Goal: Communication & Community: Answer question/provide support

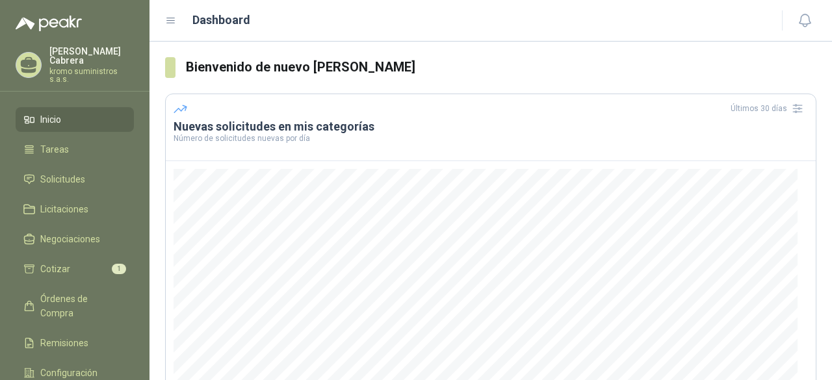
click at [81, 68] on p "kromo suministros s.a.s." at bounding box center [91, 76] width 85 height 16
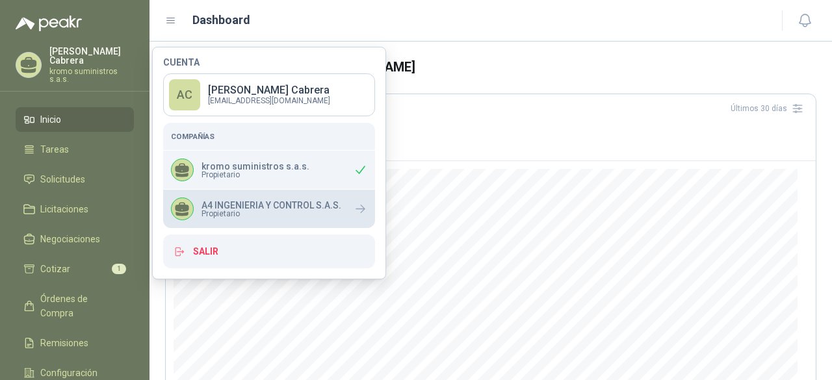
click at [265, 213] on span "Propietario" at bounding box center [272, 214] width 140 height 8
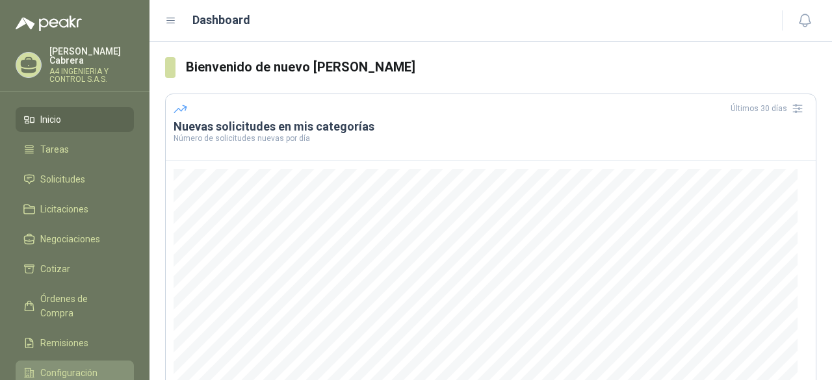
click at [83, 366] on span "Configuración" at bounding box center [68, 373] width 57 height 14
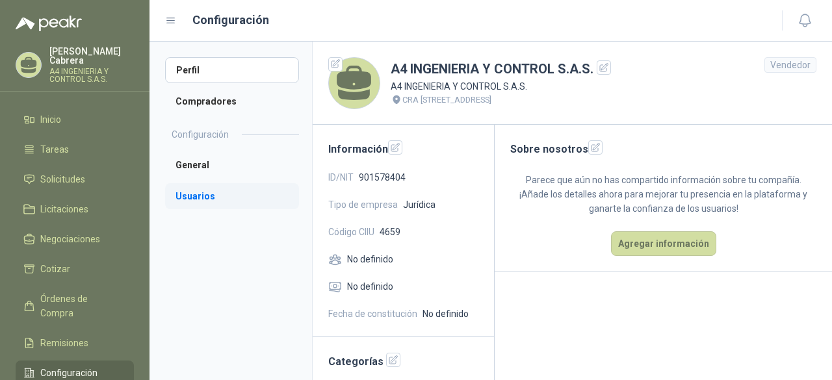
click at [191, 198] on li "Usuarios" at bounding box center [232, 196] width 134 height 26
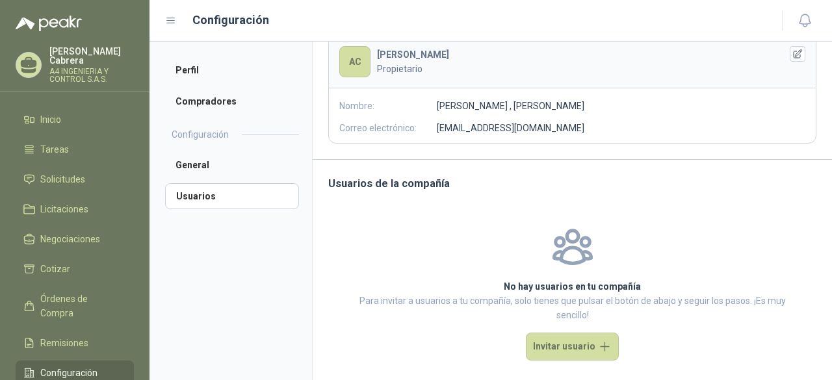
scroll to position [115, 0]
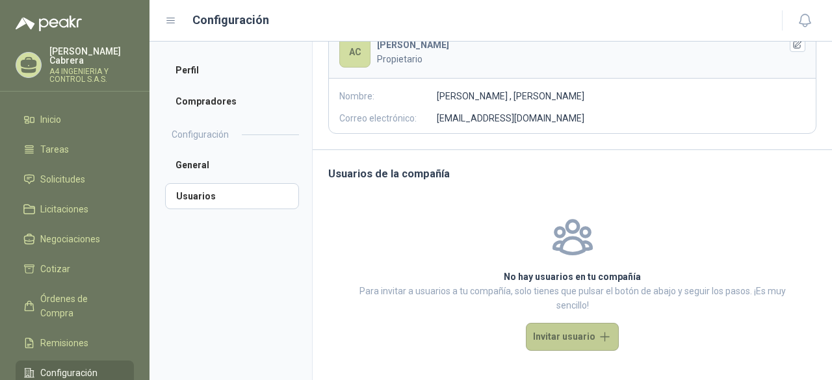
click at [561, 341] on button "Invitar usuario" at bounding box center [572, 337] width 93 height 28
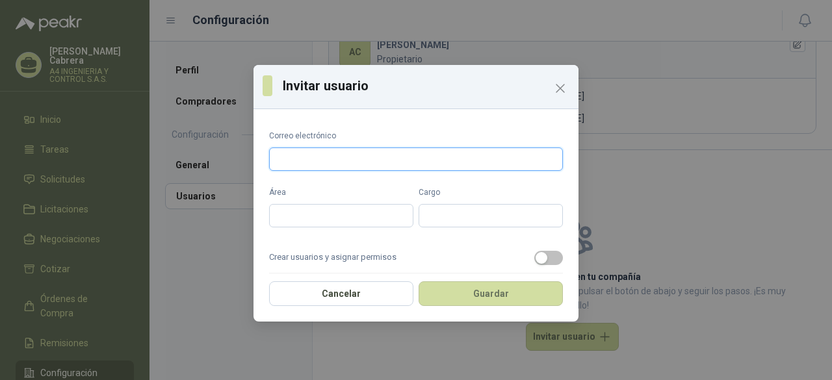
click at [343, 158] on input "Correo electrónico" at bounding box center [416, 159] width 294 height 23
type input "**********"
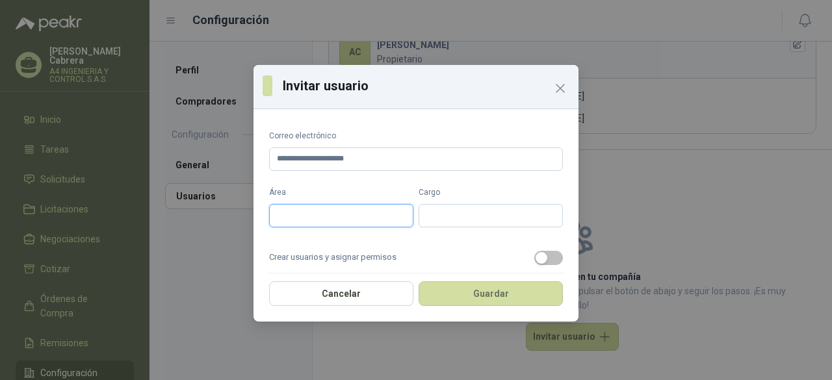
click at [343, 219] on input "Área" at bounding box center [341, 215] width 144 height 23
type input "**********"
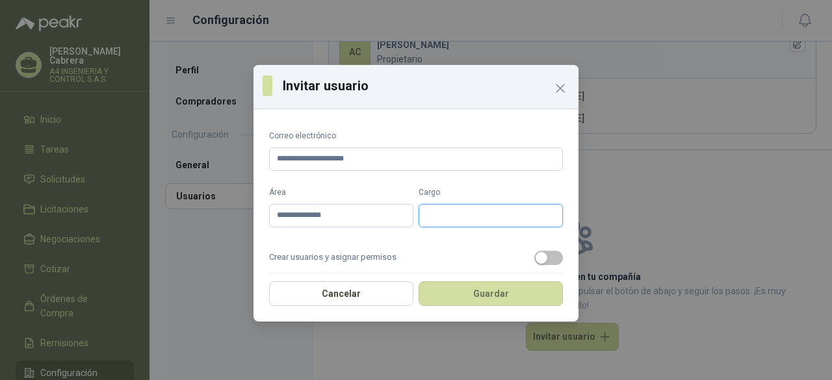
click at [477, 206] on input "Cargo" at bounding box center [491, 215] width 144 height 23
type input "**********"
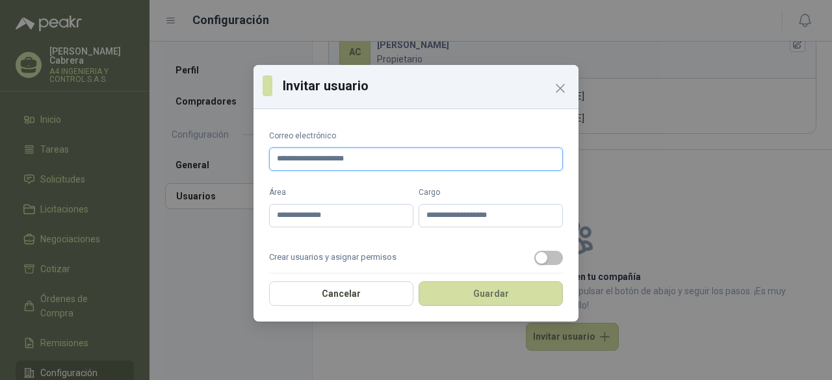
drag, startPoint x: 291, startPoint y: 159, endPoint x: 250, endPoint y: 157, distance: 41.0
click at [250, 157] on div "**********" at bounding box center [416, 190] width 832 height 380
click at [539, 256] on button "Crear usuarios y asignar permisos" at bounding box center [549, 258] width 29 height 14
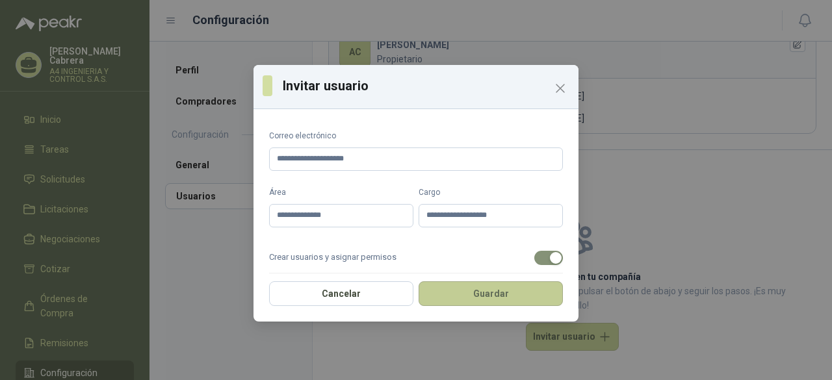
click at [462, 297] on button "Guardar" at bounding box center [491, 294] width 144 height 25
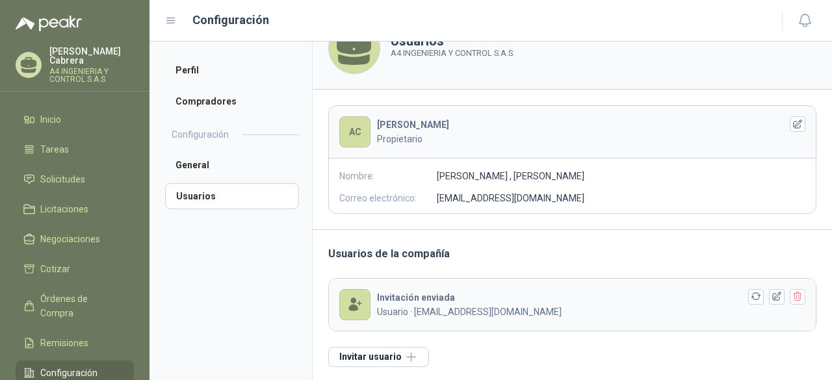
scroll to position [0, 0]
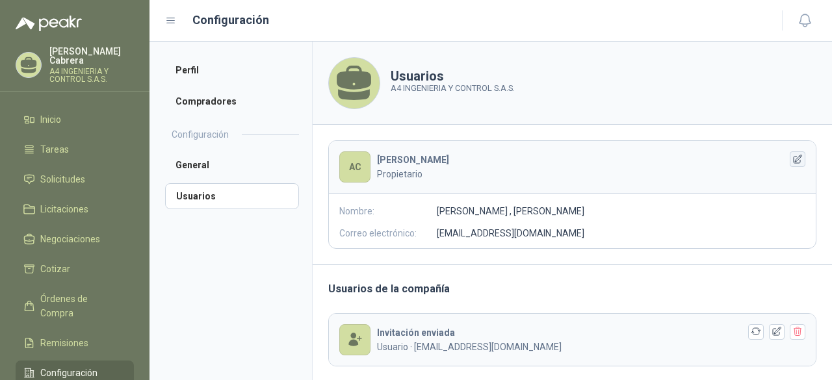
click at [793, 161] on icon "button" at bounding box center [798, 159] width 11 height 11
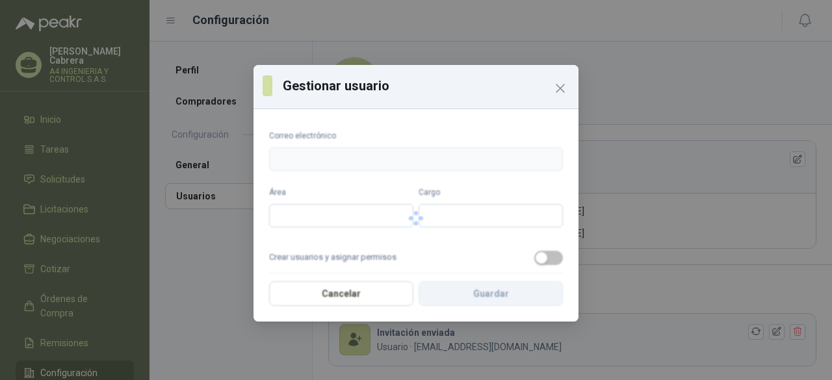
type input "**********"
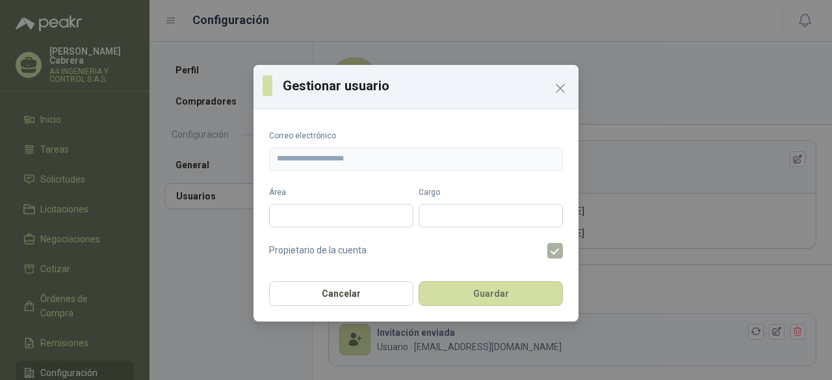
click at [548, 255] on label at bounding box center [561, 251] width 26 height 16
click at [562, 80] on button "Close" at bounding box center [560, 88] width 21 height 21
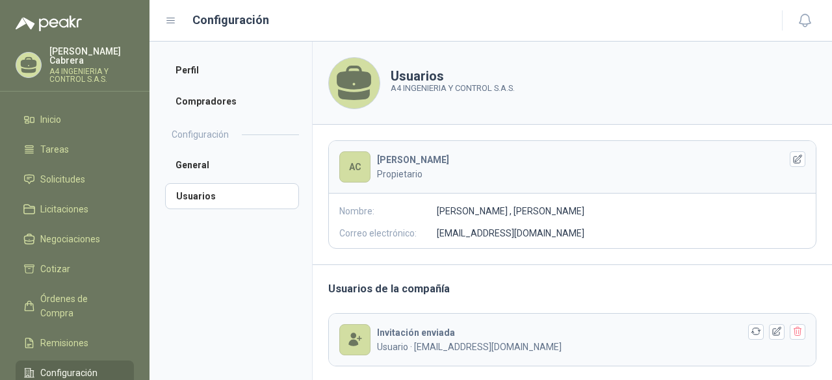
click at [415, 85] on p "A4 INGENIERIA Y CONTROL S.A.S." at bounding box center [453, 88] width 124 height 13
click at [373, 162] on header "AC ADRIANA C Propietario" at bounding box center [572, 167] width 487 height 53
click at [219, 163] on li "General" at bounding box center [232, 165] width 134 height 26
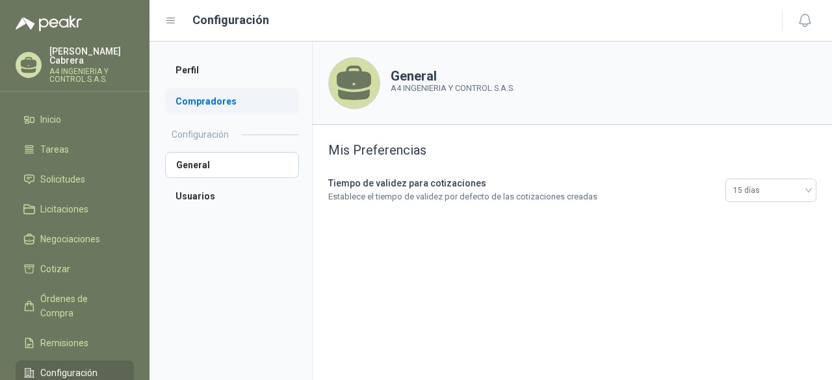
click at [209, 94] on li "Compradores" at bounding box center [232, 101] width 134 height 26
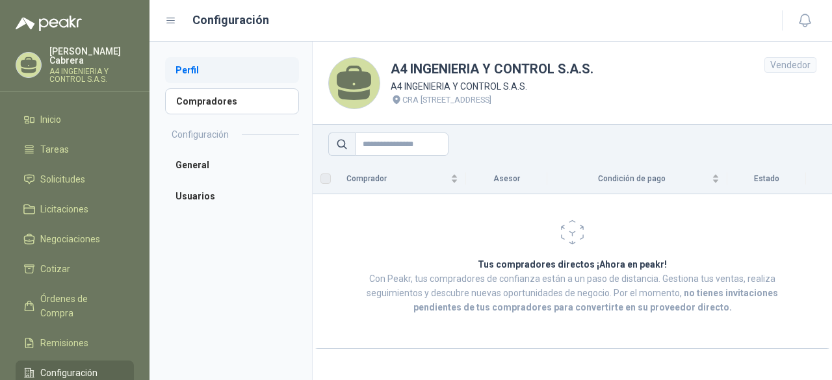
click at [215, 71] on li "Perfil" at bounding box center [232, 70] width 134 height 26
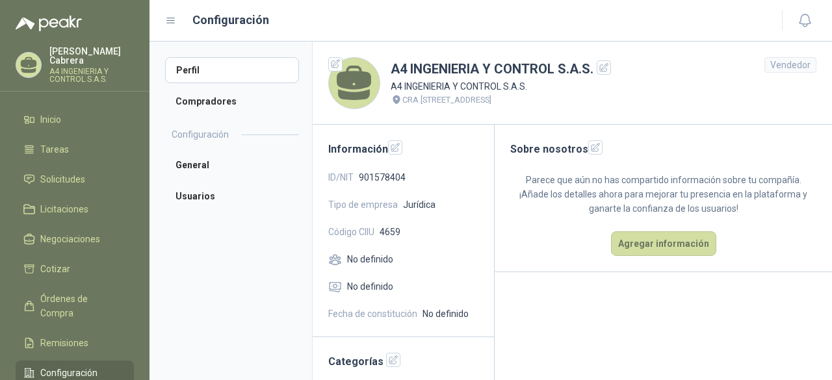
click at [55, 51] on p "[PERSON_NAME]" at bounding box center [91, 56] width 85 height 18
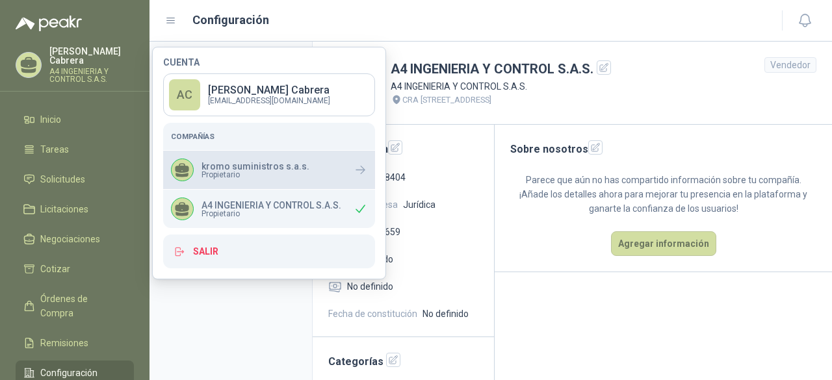
click at [235, 171] on span "Propietario" at bounding box center [256, 175] width 108 height 8
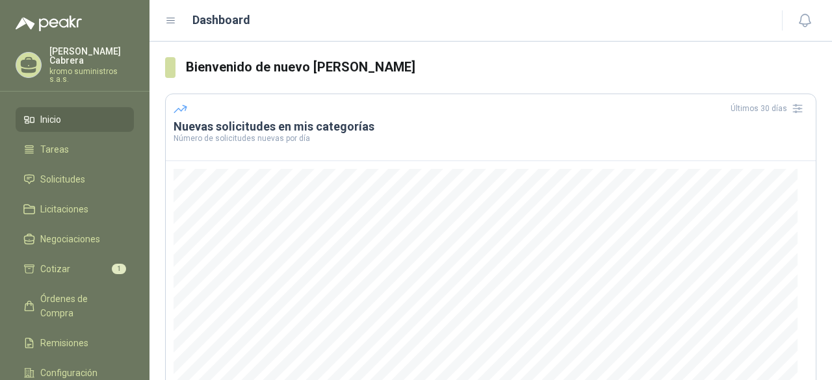
scroll to position [204, 0]
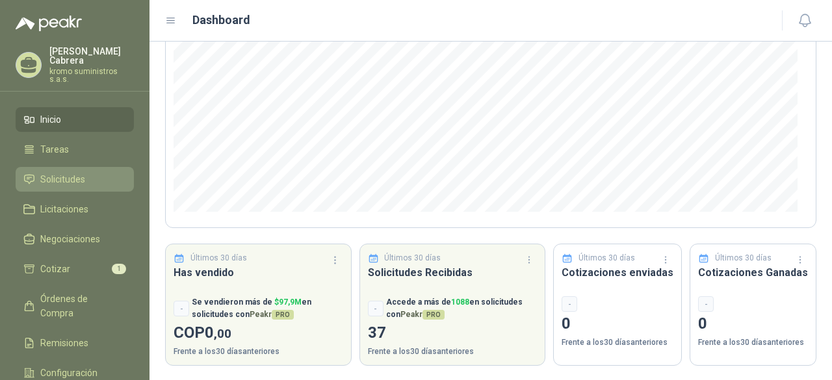
click at [67, 172] on span "Solicitudes" at bounding box center [62, 179] width 45 height 14
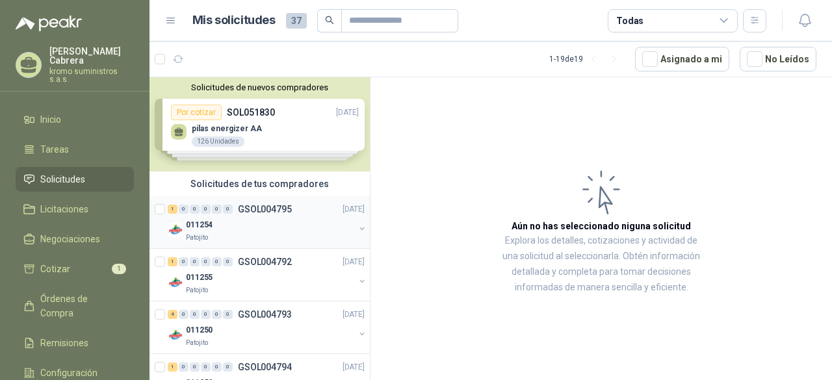
click at [241, 220] on div "011254" at bounding box center [270, 225] width 168 height 16
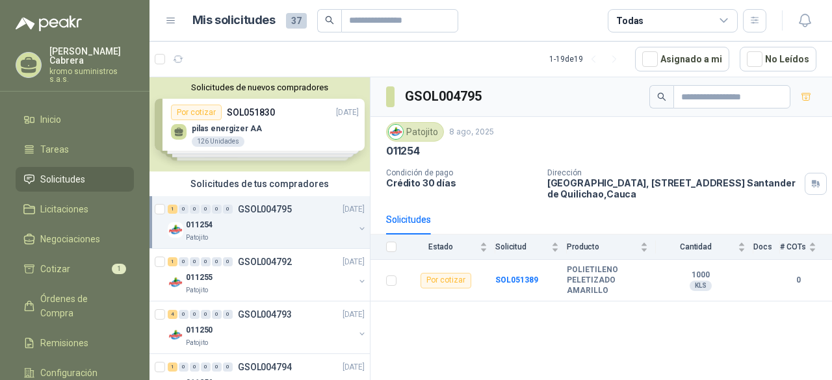
scroll to position [65, 0]
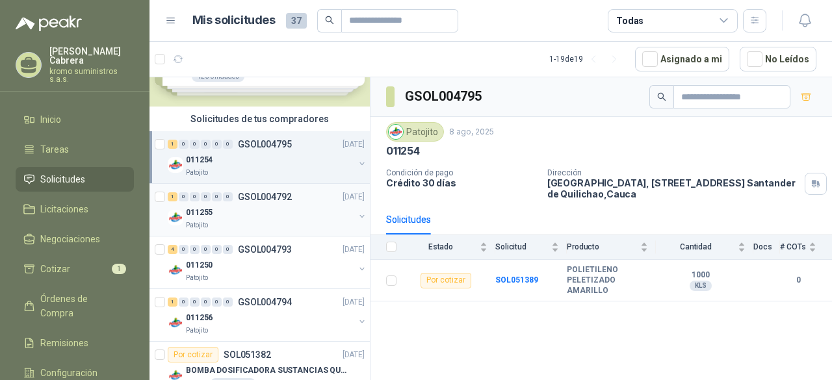
click at [237, 209] on div "011255" at bounding box center [270, 213] width 168 height 16
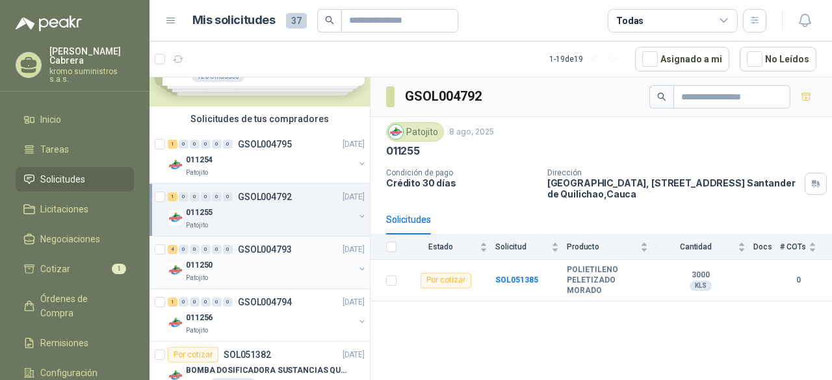
click at [245, 275] on div "Patojito" at bounding box center [270, 278] width 168 height 10
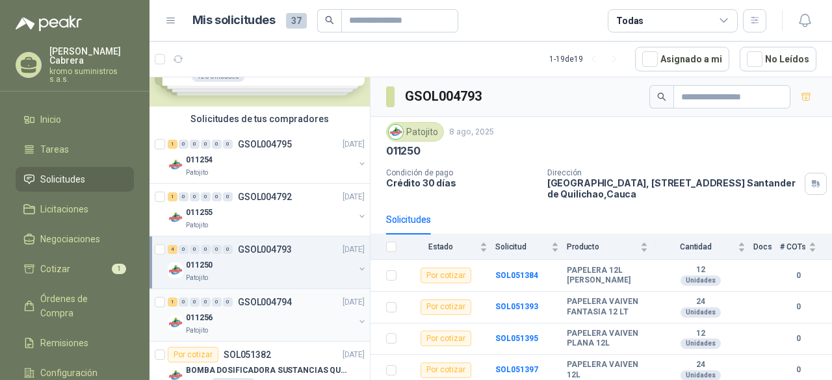
click at [273, 321] on div "011256" at bounding box center [270, 318] width 168 height 16
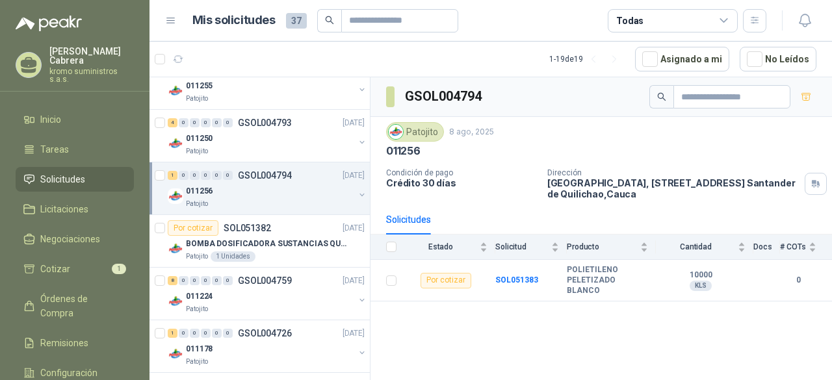
scroll to position [195, 0]
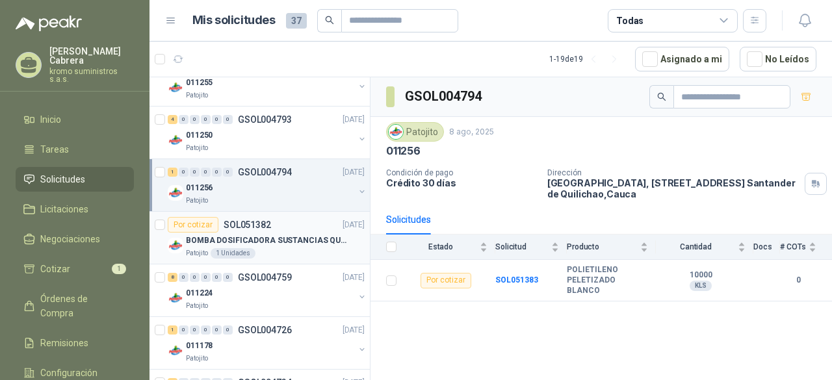
click at [281, 244] on p "BOMBA DOSIFICADORA SUSTANCIAS QUIMICAS" at bounding box center [267, 241] width 162 height 12
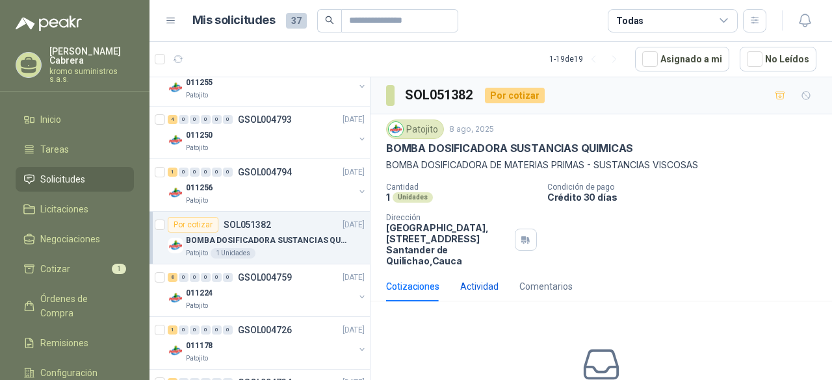
click at [486, 287] on div "Actividad" at bounding box center [479, 287] width 38 height 14
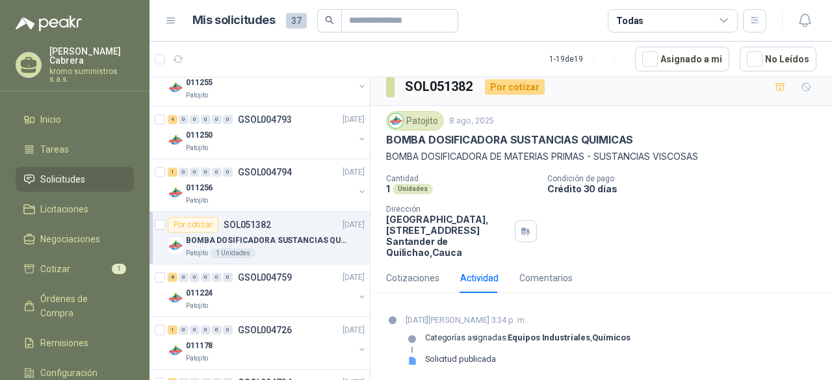
scroll to position [10, 0]
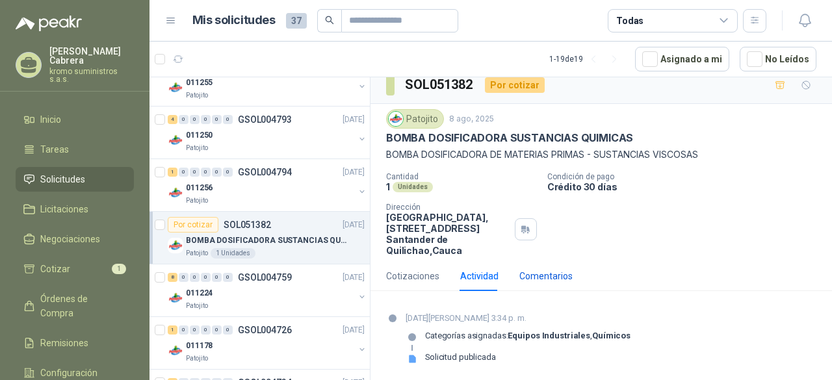
click at [558, 271] on div "Comentarios" at bounding box center [546, 276] width 53 height 14
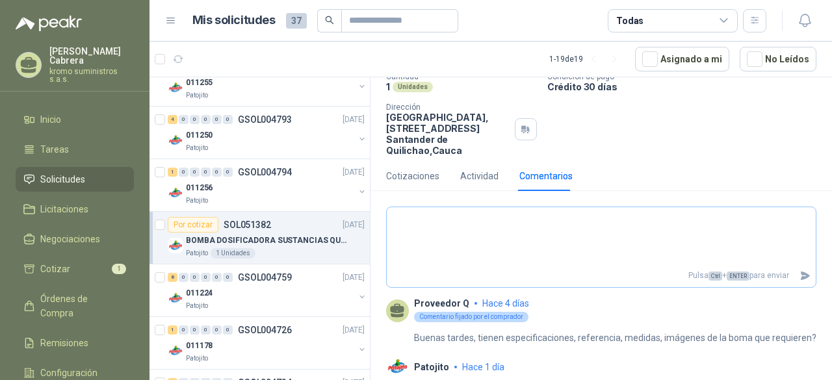
scroll to position [213, 0]
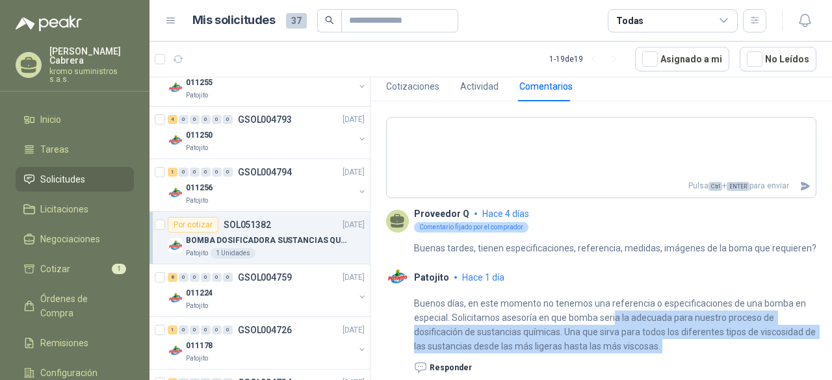
drag, startPoint x: 620, startPoint y: 311, endPoint x: 687, endPoint y: 343, distance: 73.6
click at [738, 352] on p "Buenos días, en este momento no tenemos una referencia o especificaciones de un…" at bounding box center [615, 325] width 403 height 57
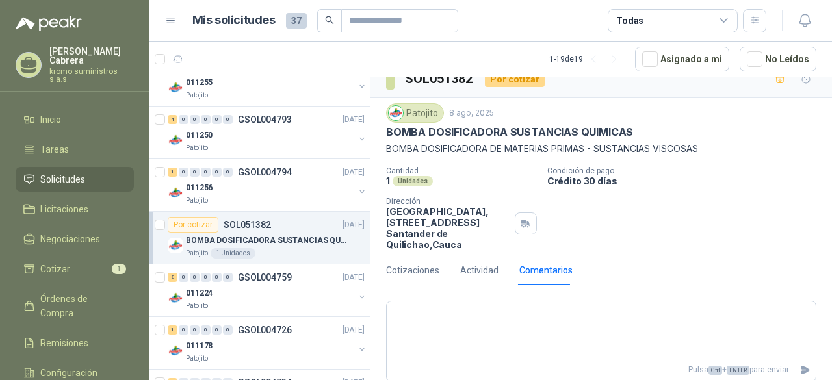
scroll to position [0, 0]
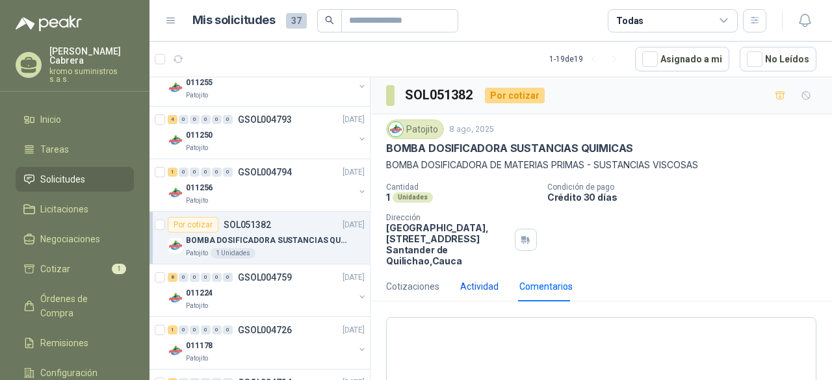
click at [468, 289] on div "Actividad" at bounding box center [479, 287] width 38 height 14
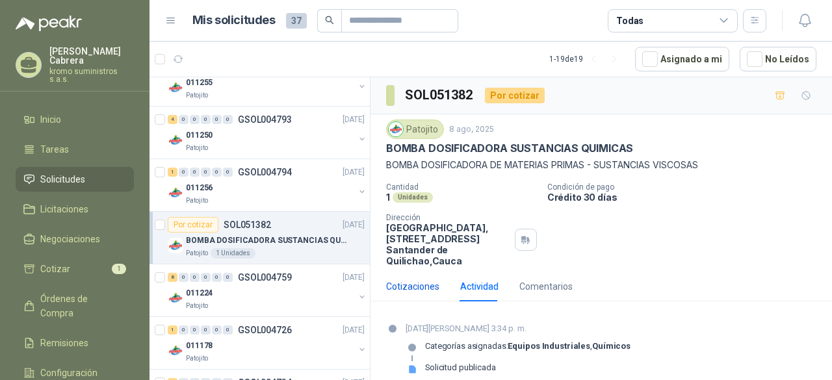
click at [408, 282] on div "Cotizaciones" at bounding box center [412, 287] width 53 height 14
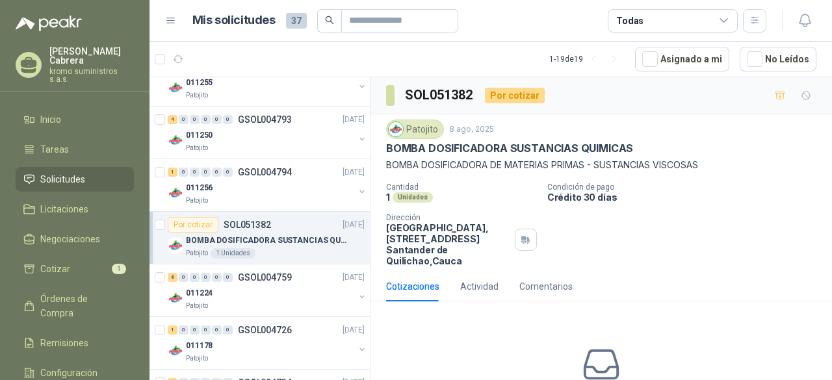
click at [402, 194] on div "Unidades" at bounding box center [413, 198] width 40 height 10
drag, startPoint x: 403, startPoint y: 181, endPoint x: 431, endPoint y: 202, distance: 33.9
click at [431, 202] on div "Cantidad 1 Unidades" at bounding box center [461, 193] width 151 height 20
drag, startPoint x: 585, startPoint y: 183, endPoint x: 591, endPoint y: 206, distance: 24.0
click at [591, 206] on div "Cantidad 1 Unidades Condición de pago Crédito 30 días Dirección Parque Industri…" at bounding box center [601, 225] width 431 height 84
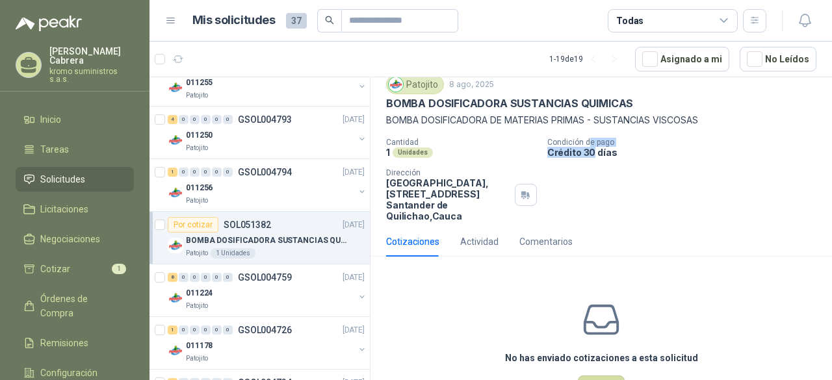
scroll to position [65, 0]
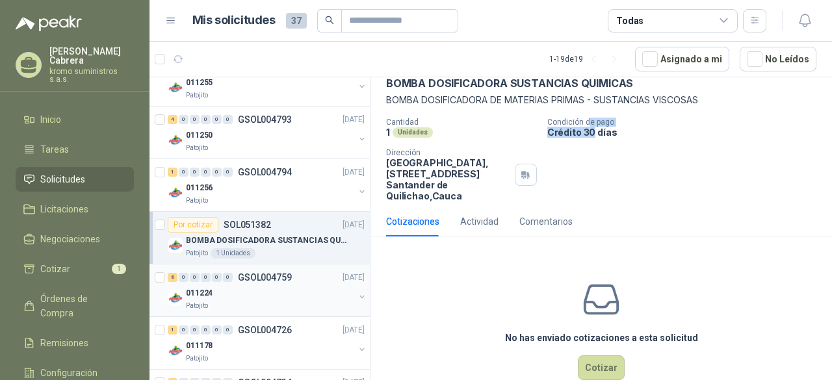
click at [241, 288] on div "011224" at bounding box center [270, 294] width 168 height 16
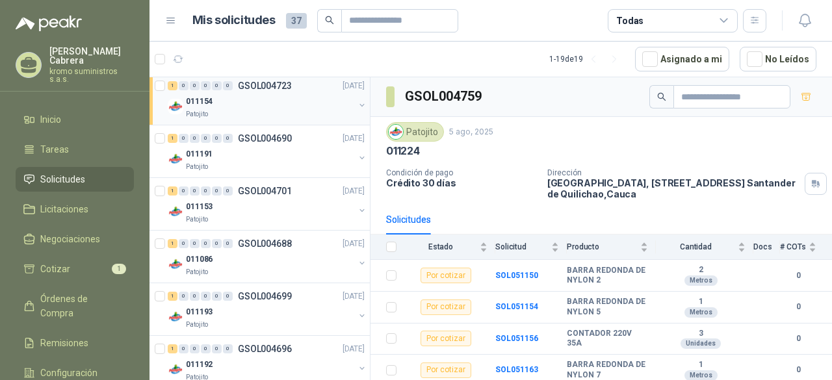
scroll to position [826, 0]
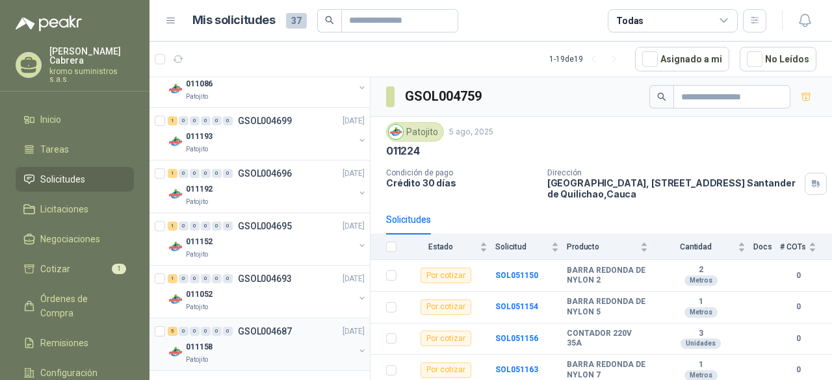
click at [263, 332] on div "5 0 0 0 0 0 GSOL004687 [DATE]" at bounding box center [268, 332] width 200 height 16
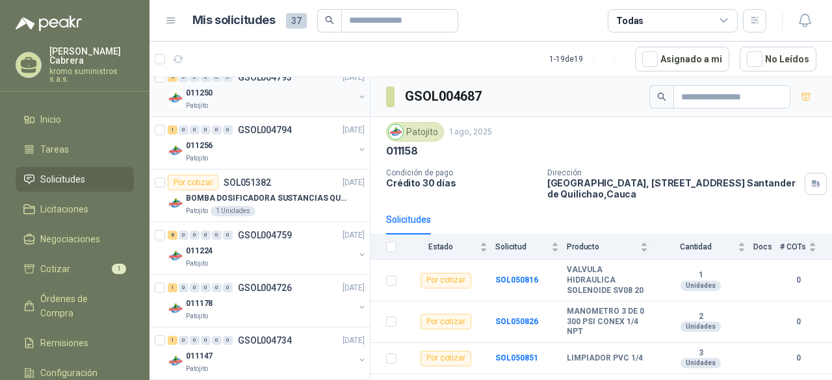
scroll to position [239, 0]
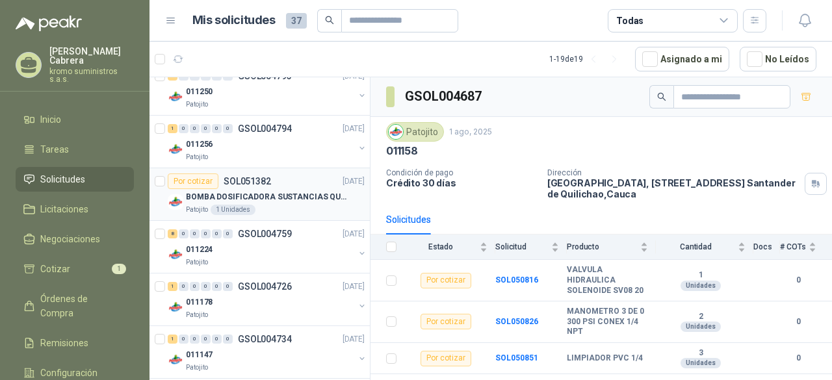
click at [293, 193] on p "BOMBA DOSIFICADORA SUSTANCIAS QUIMICAS" at bounding box center [267, 197] width 162 height 12
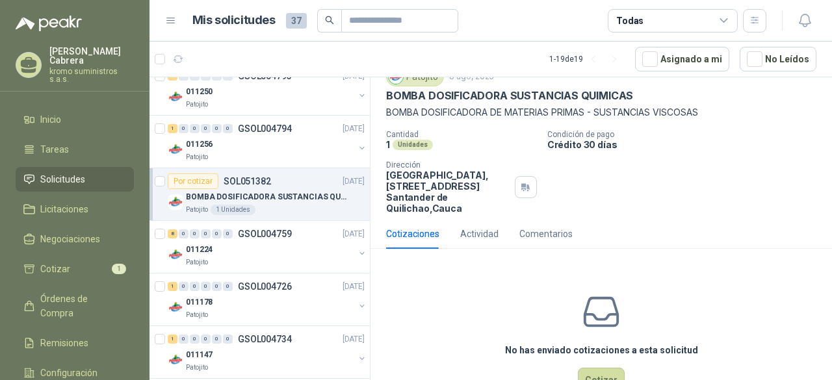
scroll to position [92, 0]
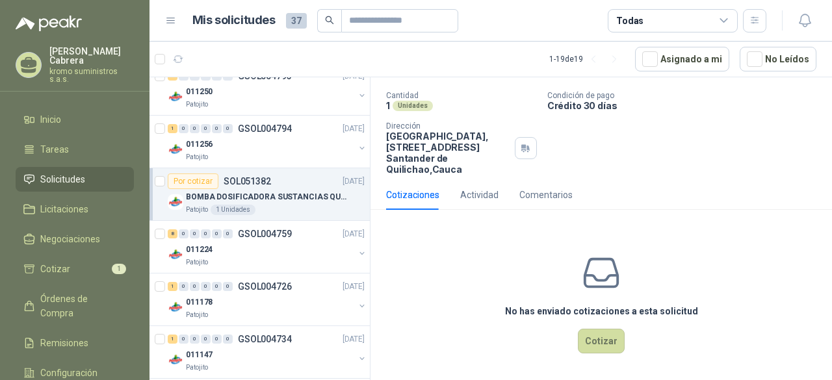
click at [92, 55] on p "[PERSON_NAME]" at bounding box center [91, 56] width 85 height 18
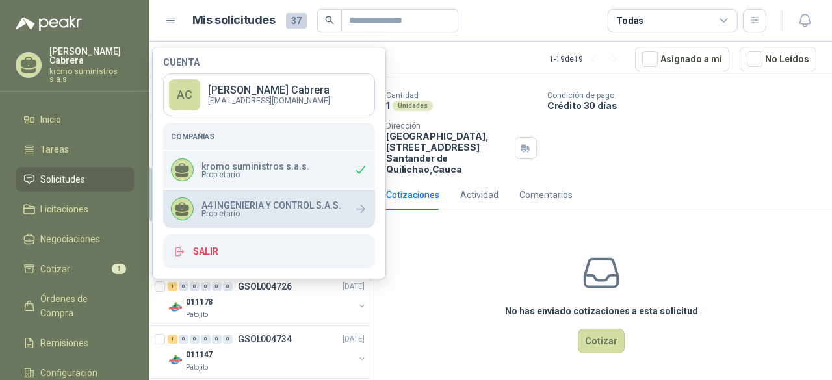
click at [281, 215] on span "Propietario" at bounding box center [272, 214] width 140 height 8
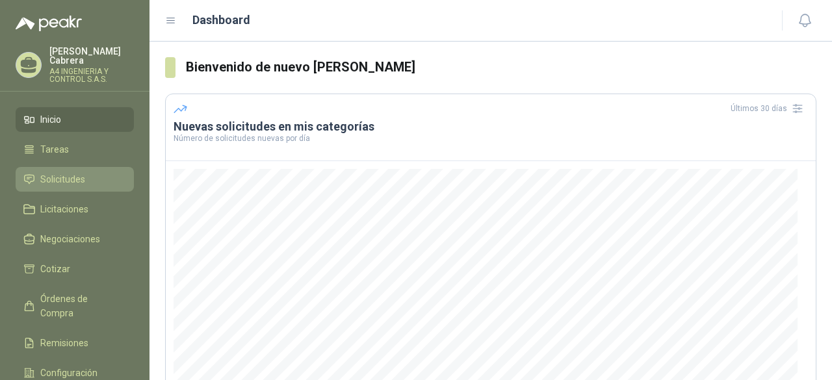
click at [90, 172] on li "Solicitudes" at bounding box center [74, 179] width 103 height 14
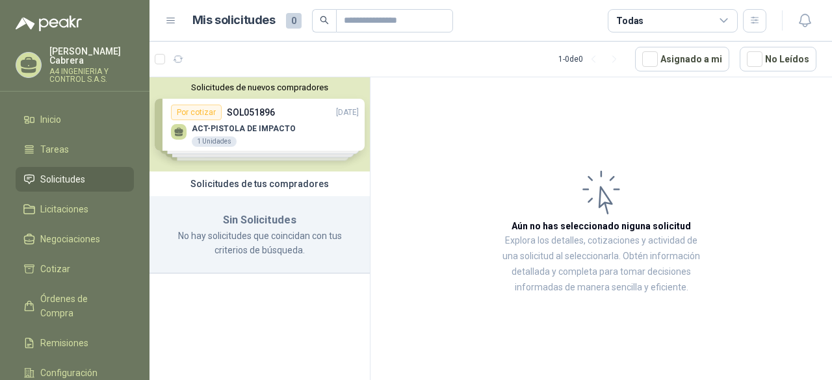
click at [64, 68] on p "A4 INGENIERIA Y CONTROL S.A.S." at bounding box center [91, 76] width 85 height 16
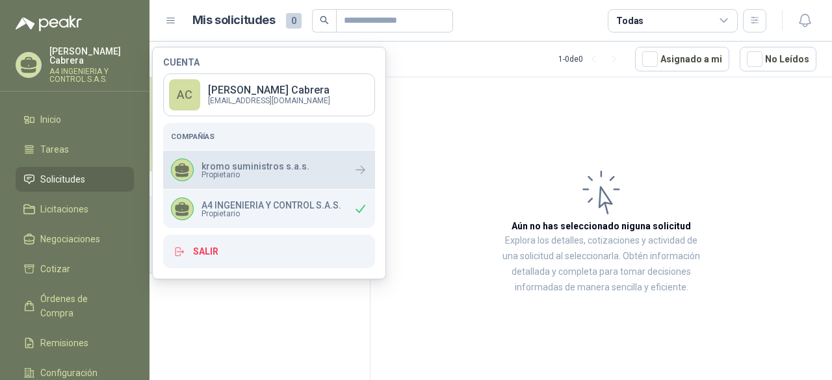
click at [246, 178] on div "kromo suministros s.a.s. Propietario" at bounding box center [240, 170] width 139 height 23
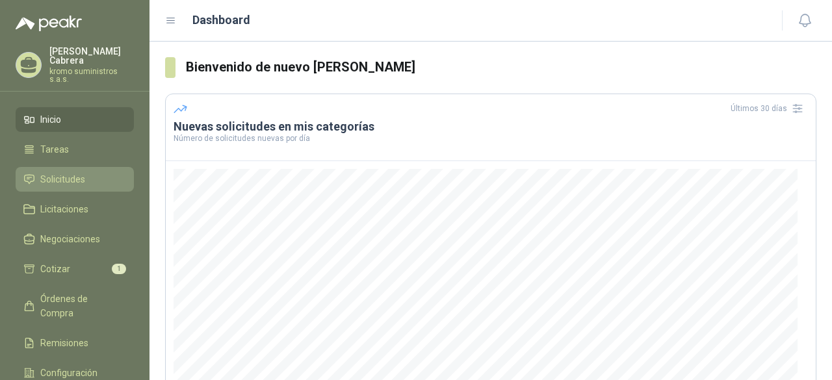
click at [59, 167] on link "Solicitudes" at bounding box center [75, 179] width 118 height 25
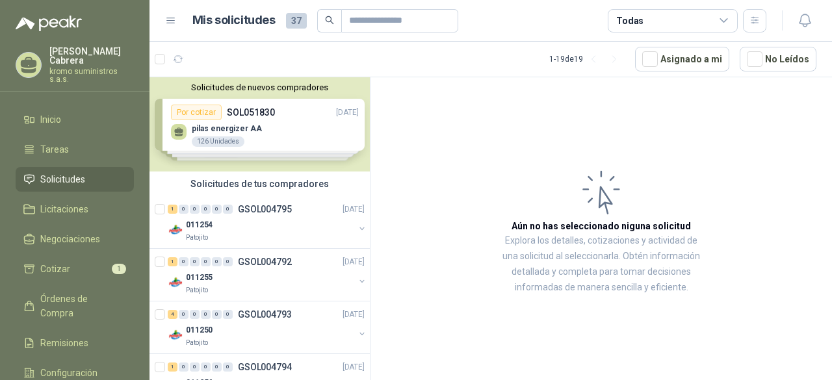
click at [298, 124] on div "Solicitudes de nuevos compradores Por cotizar SOL051830 12/08/25 pilas energize…" at bounding box center [260, 124] width 220 height 94
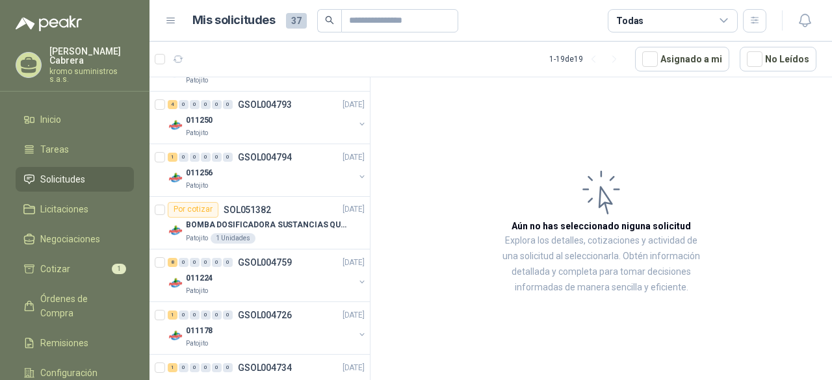
scroll to position [455, 0]
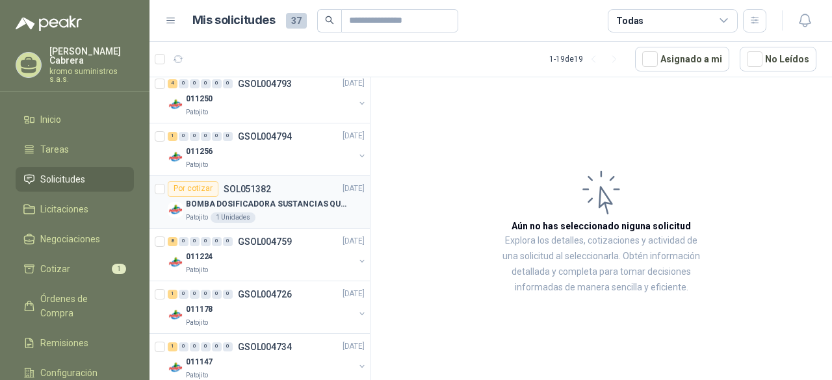
click at [308, 210] on div "BOMBA DOSIFICADORA SUSTANCIAS QUIMICAS" at bounding box center [275, 205] width 179 height 16
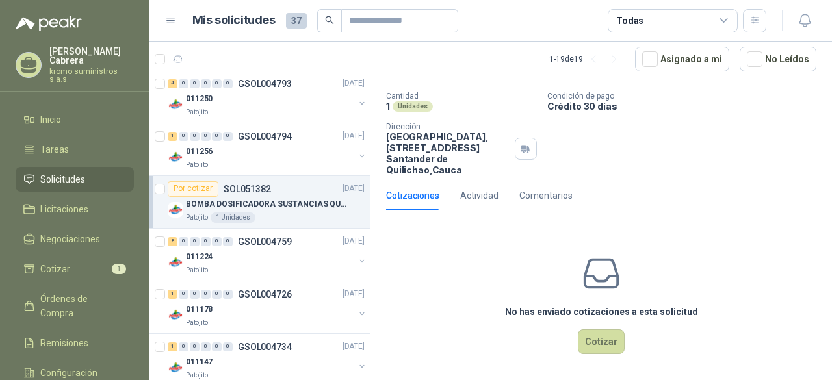
scroll to position [92, 0]
click at [540, 185] on div "Comentarios" at bounding box center [546, 195] width 53 height 30
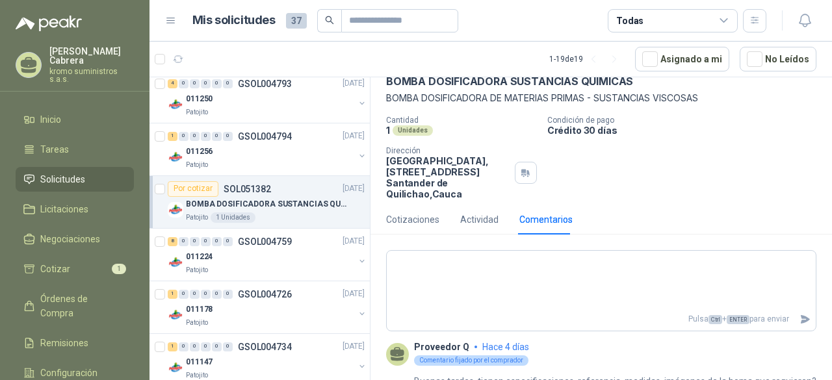
scroll to position [213, 0]
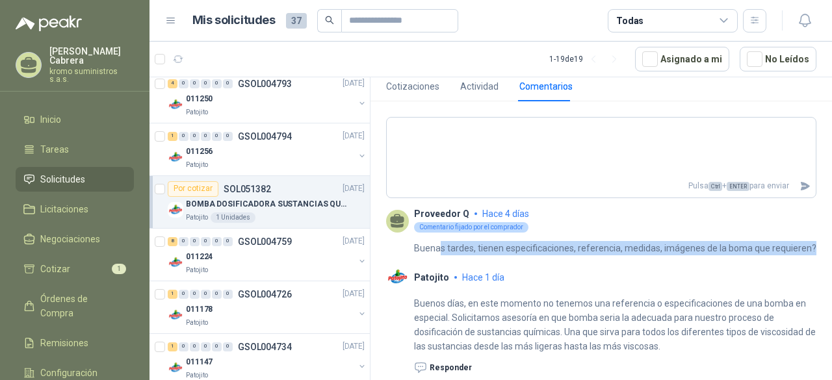
drag, startPoint x: 438, startPoint y: 232, endPoint x: 530, endPoint y: 250, distance: 93.5
click at [530, 250] on p "Buenas tardes, tienen especificaciones, referencia, medidas, imágenes de la bom…" at bounding box center [615, 248] width 403 height 14
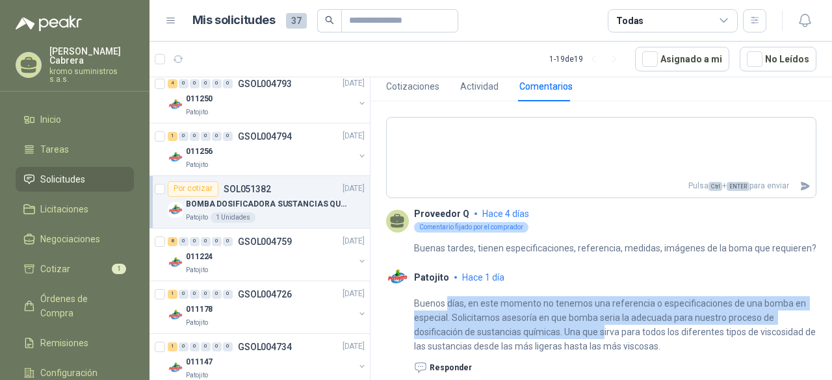
drag, startPoint x: 448, startPoint y: 295, endPoint x: 604, endPoint y: 325, distance: 158.2
click at [605, 326] on div "Buenos días, en este momento no tenemos una referencia o especificaciones de un…" at bounding box center [615, 332] width 403 height 86
click at [640, 319] on p "Buenos días, en este momento no tenemos una referencia o especificaciones de un…" at bounding box center [615, 325] width 403 height 57
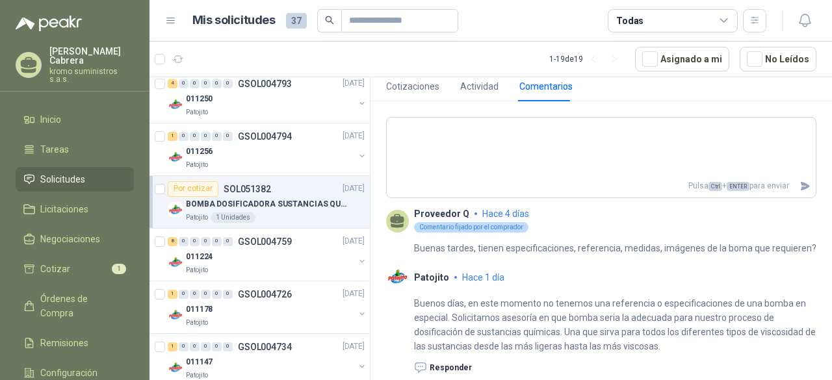
drag, startPoint x: 690, startPoint y: 318, endPoint x: 717, endPoint y: 340, distance: 34.6
click at [717, 340] on p "Buenos días, en este momento no tenemos una referencia o especificaciones de un…" at bounding box center [615, 325] width 403 height 57
click at [480, 361] on div "Responder" at bounding box center [615, 364] width 403 height 21
click at [425, 367] on icon "button" at bounding box center [420, 368] width 13 height 13
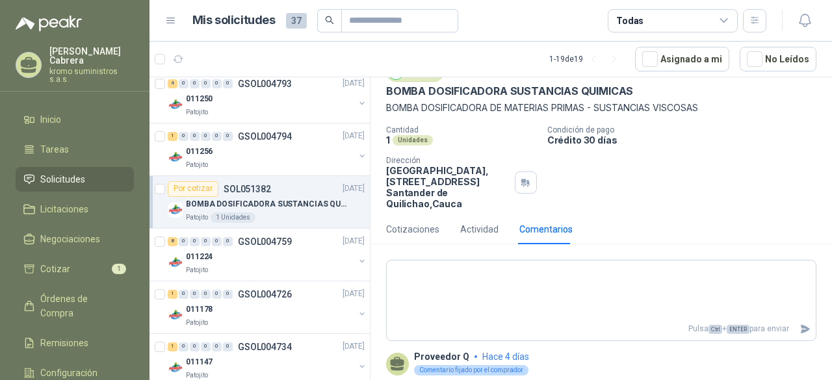
scroll to position [0, 0]
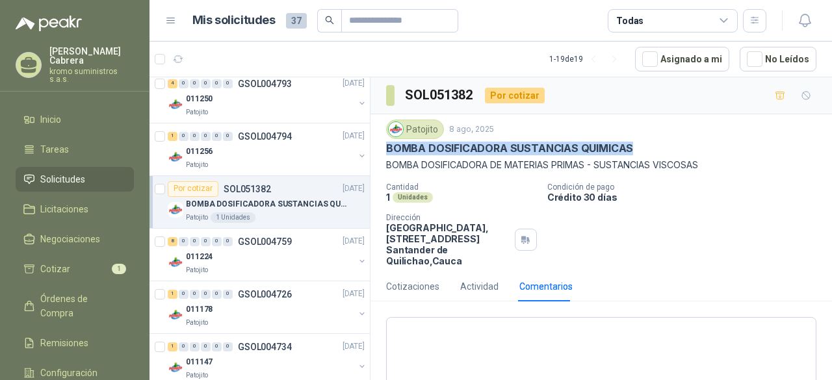
drag, startPoint x: 631, startPoint y: 146, endPoint x: 387, endPoint y: 149, distance: 243.9
click at [387, 149] on div "BOMBA DOSIFICADORA SUSTANCIAS QUIMICAS" at bounding box center [601, 149] width 431 height 14
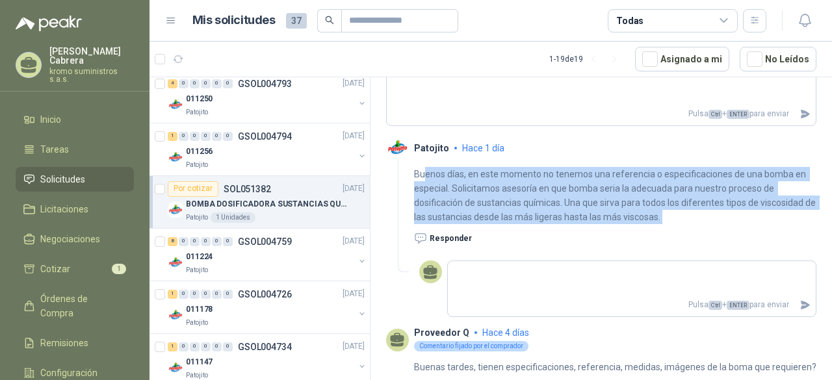
drag, startPoint x: 423, startPoint y: 161, endPoint x: 697, endPoint y: 214, distance: 278.9
click at [697, 214] on div "Buenos días, en este momento no tenemos una referencia o especificaciones de un…" at bounding box center [615, 202] width 403 height 86
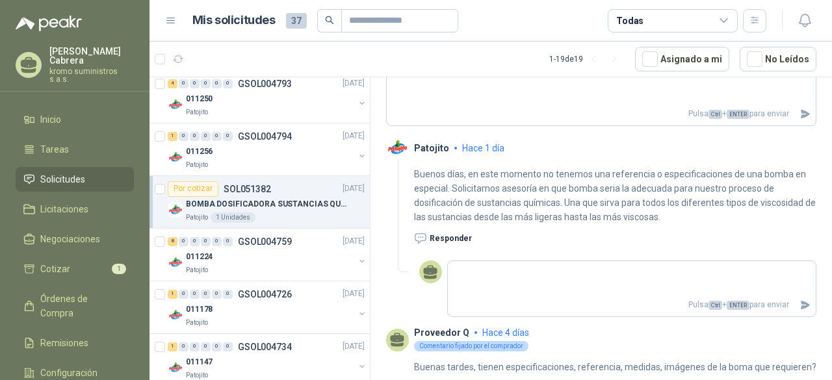
click at [96, 47] on p "[PERSON_NAME]" at bounding box center [91, 56] width 85 height 18
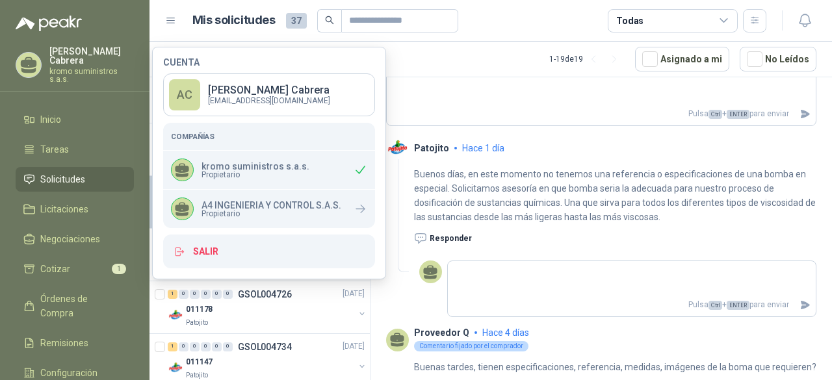
click at [530, 24] on article "Mis solicitudes 37 Todas" at bounding box center [480, 20] width 575 height 23
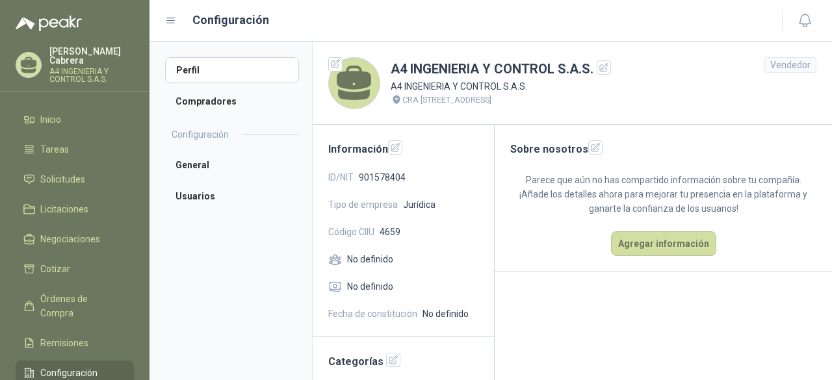
click at [522, 285] on main "Sobre nosotros Parece que aún no has compartido información sobre tu compañía. …" at bounding box center [664, 322] width 338 height 394
